Goal: Information Seeking & Learning: Stay updated

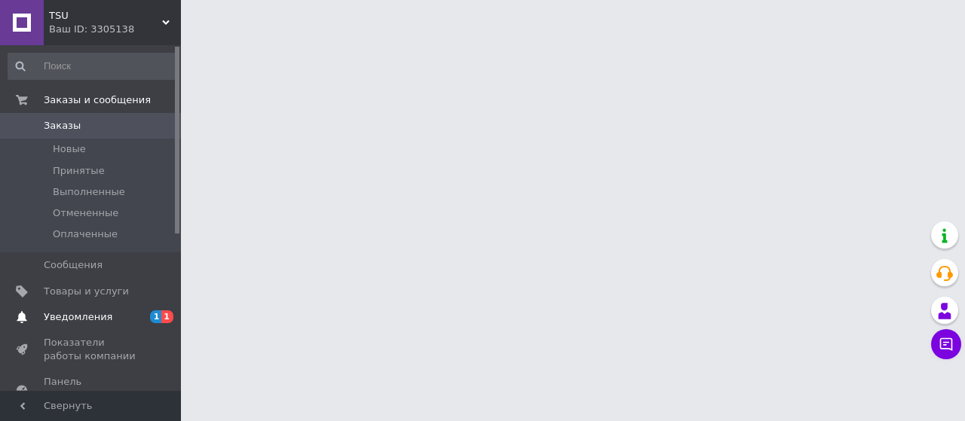
click at [97, 325] on link "Уведомления 1 1" at bounding box center [92, 317] width 185 height 26
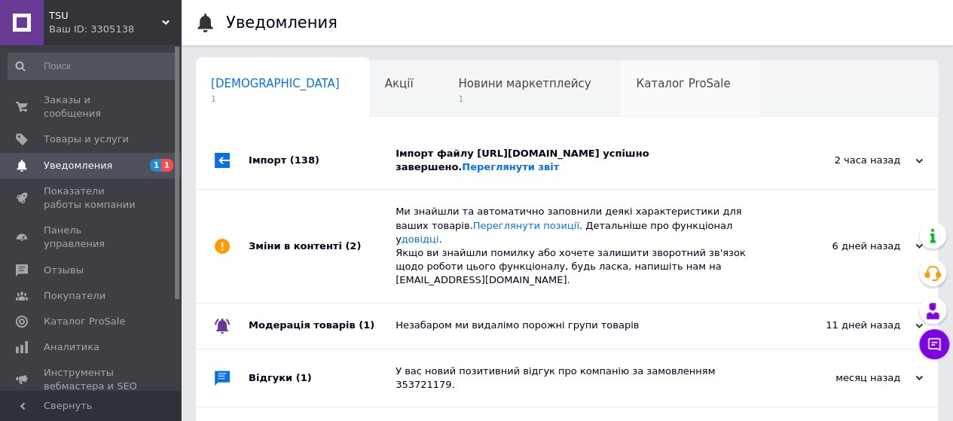
scroll to position [0, 5]
click at [380, 149] on div "Імпорт (138)" at bounding box center [322, 160] width 147 height 57
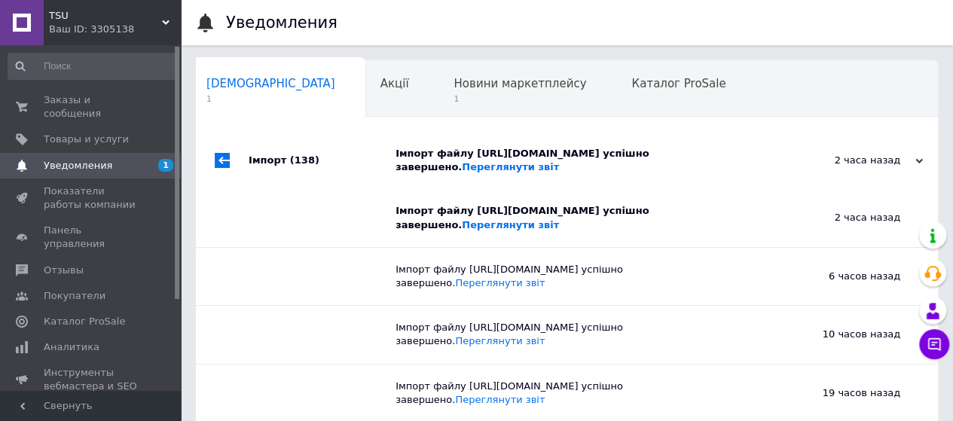
click at [380, 149] on div "Імпорт (138)" at bounding box center [322, 160] width 147 height 57
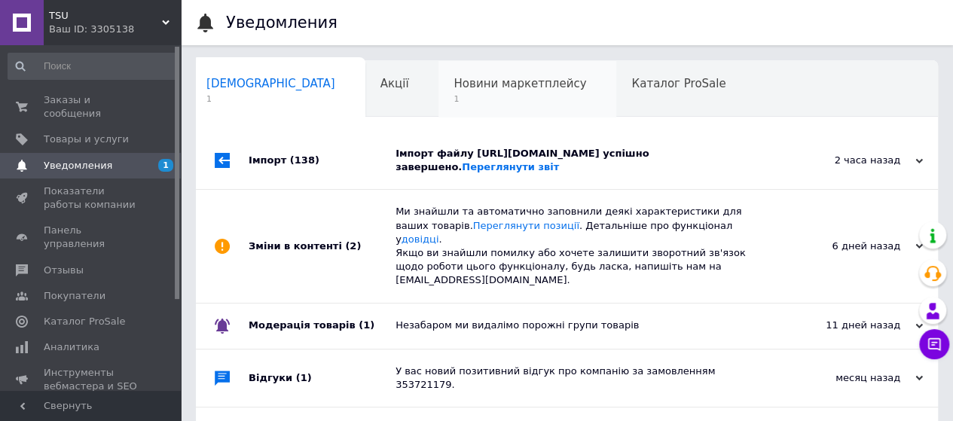
click at [454, 97] on span "1" at bounding box center [520, 98] width 133 height 11
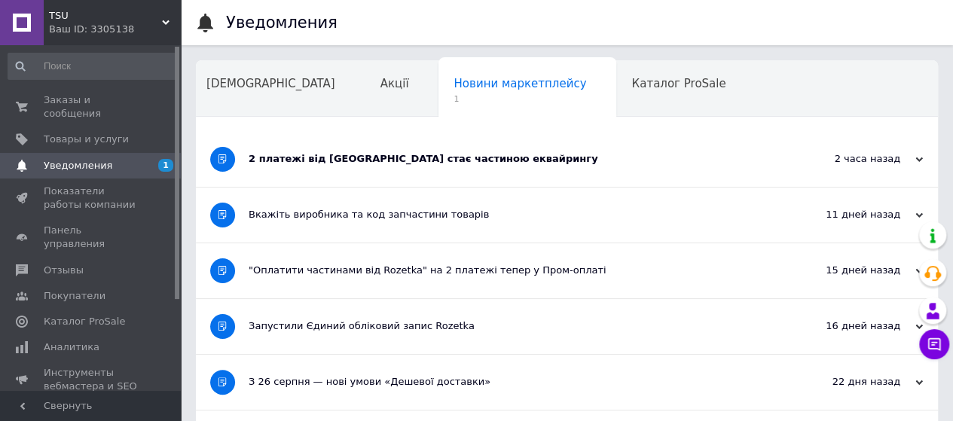
click at [442, 179] on div "2 платежі від [GEOGRAPHIC_DATA] стає частиною еквайрингу" at bounding box center [511, 159] width 524 height 55
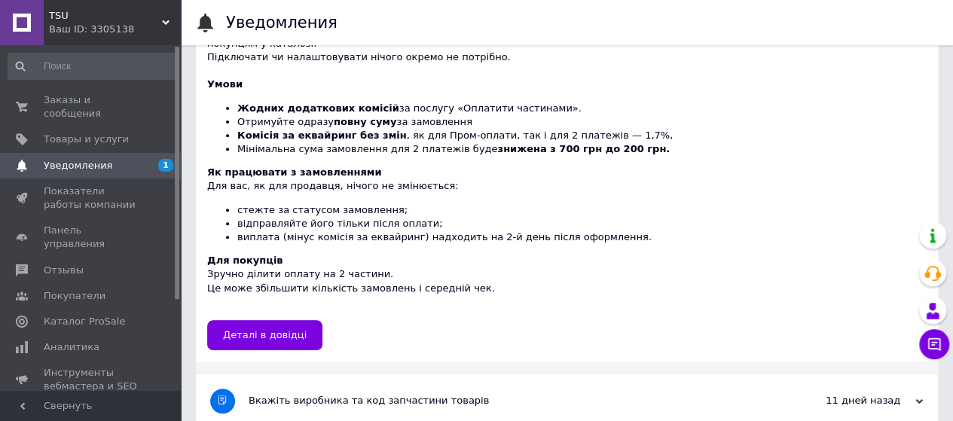
scroll to position [219, 0]
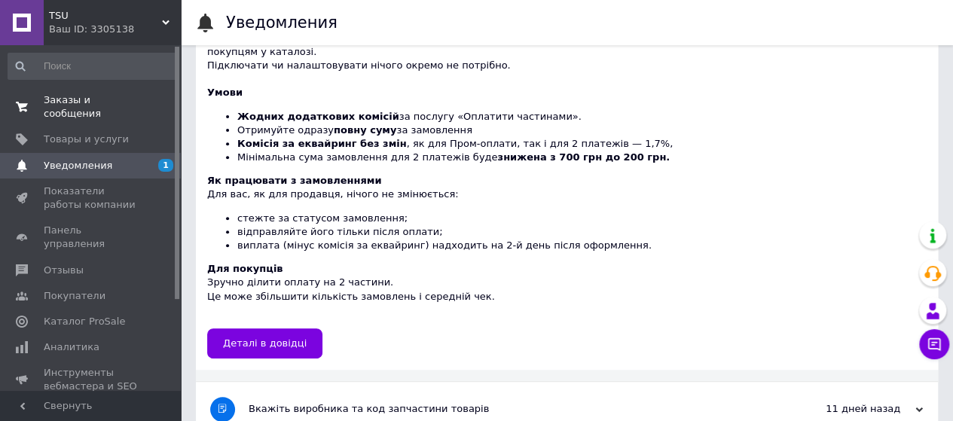
click at [134, 94] on span "Заказы и сообщения" at bounding box center [92, 106] width 96 height 27
